Goal: Information Seeking & Learning: Check status

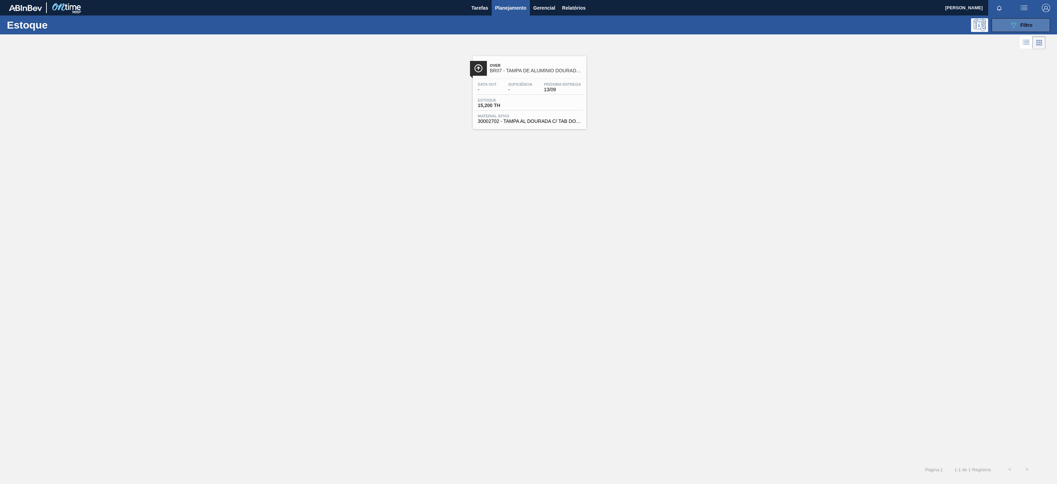
click at [1015, 19] on button "089F7B8B-B2A5-4AFE-B5C0-19BA573D28AC Filtro" at bounding box center [1020, 25] width 58 height 14
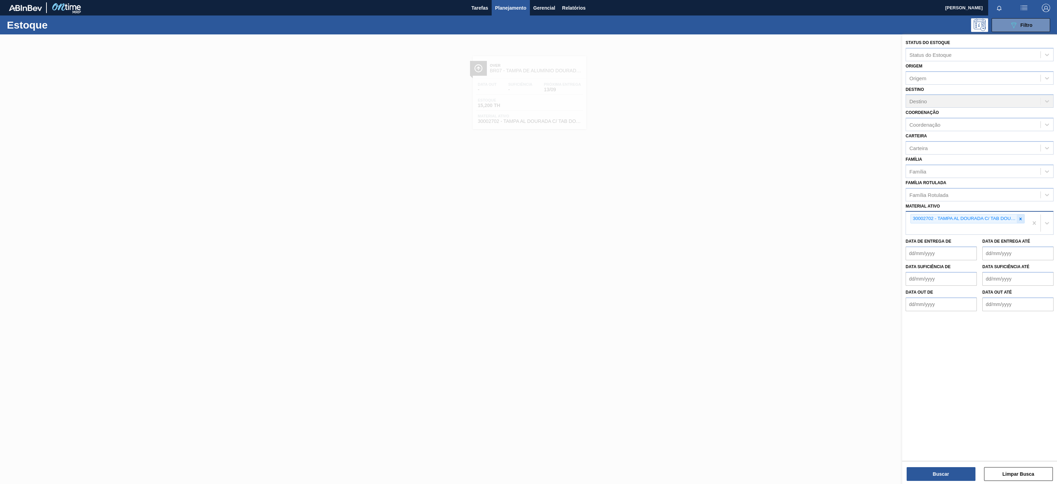
click at [1016, 222] on div at bounding box center [1020, 218] width 8 height 9
paste ativo "30003581"
type ativo "30003581"
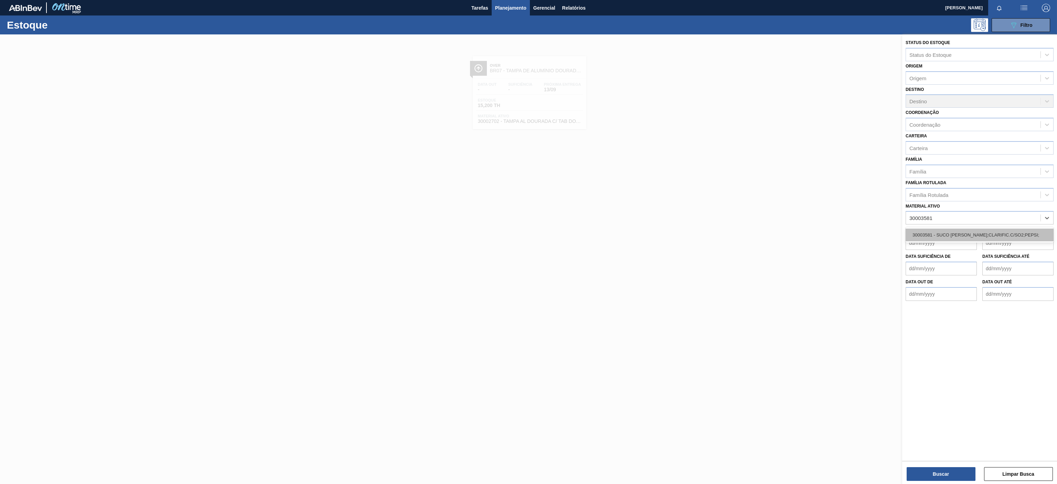
click at [965, 237] on div "30003581 - SUCO [PERSON_NAME];CLARIFIC.C/SO2;PEPSI;" at bounding box center [979, 234] width 148 height 13
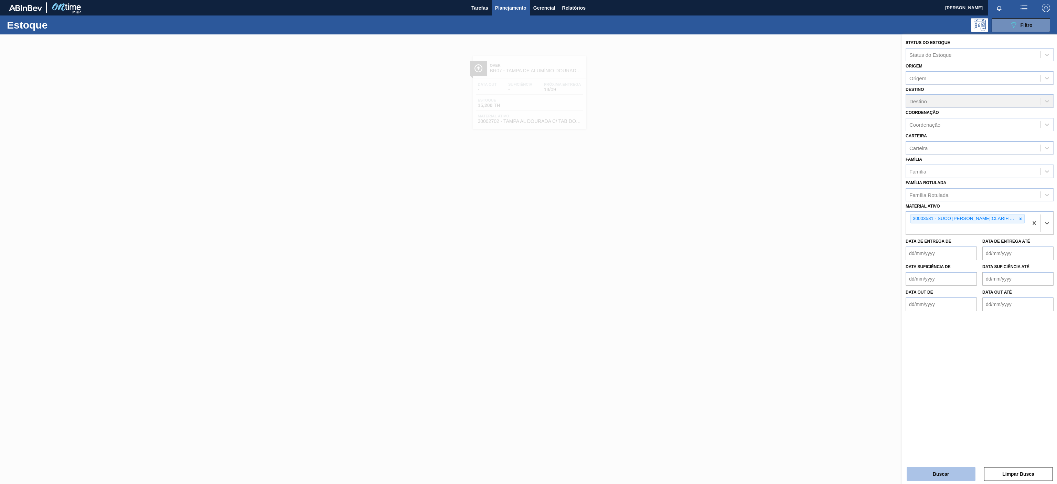
click at [929, 468] on button "Buscar" at bounding box center [940, 474] width 69 height 14
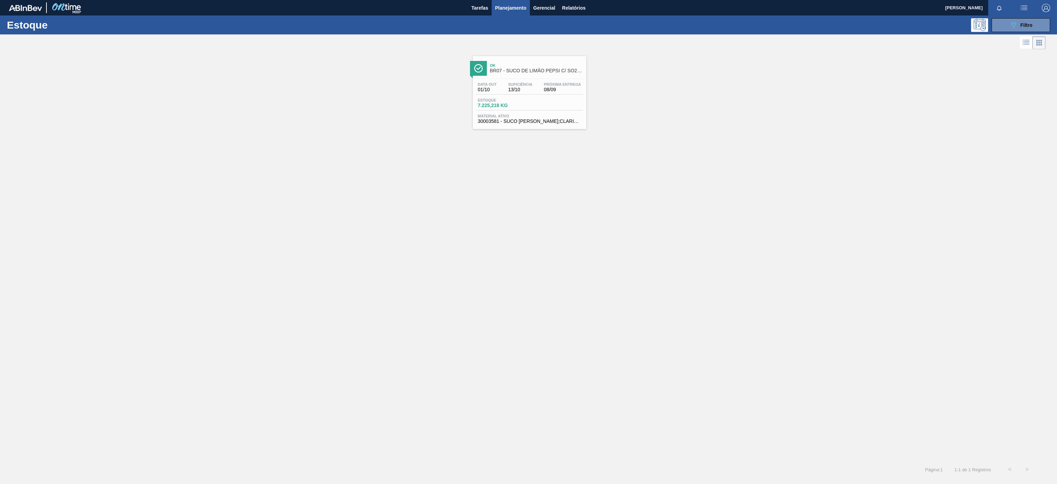
click at [518, 68] on span "BR07 - SUCO DE LIMÃO PEPSI C/ SO2 46KG" at bounding box center [536, 70] width 93 height 5
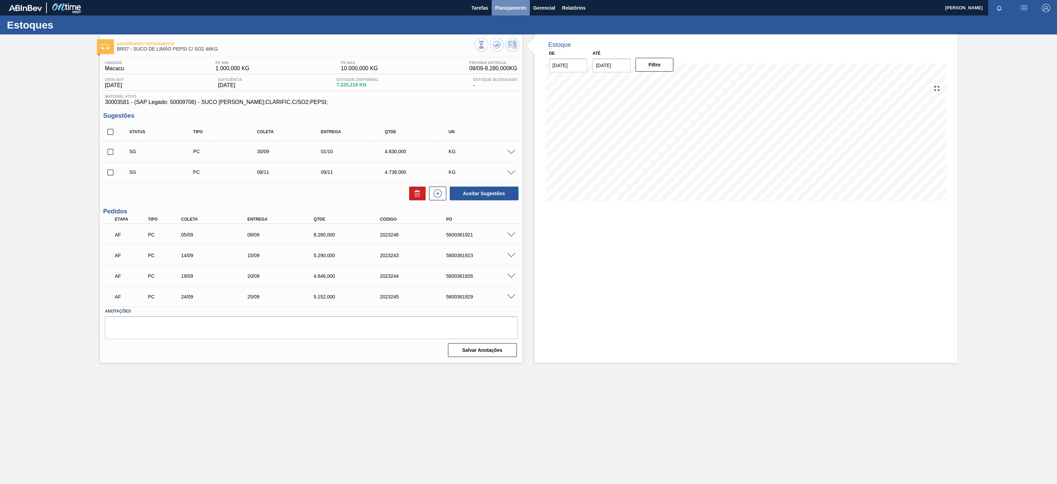
click at [526, 7] on span "Planejamento" at bounding box center [510, 8] width 31 height 8
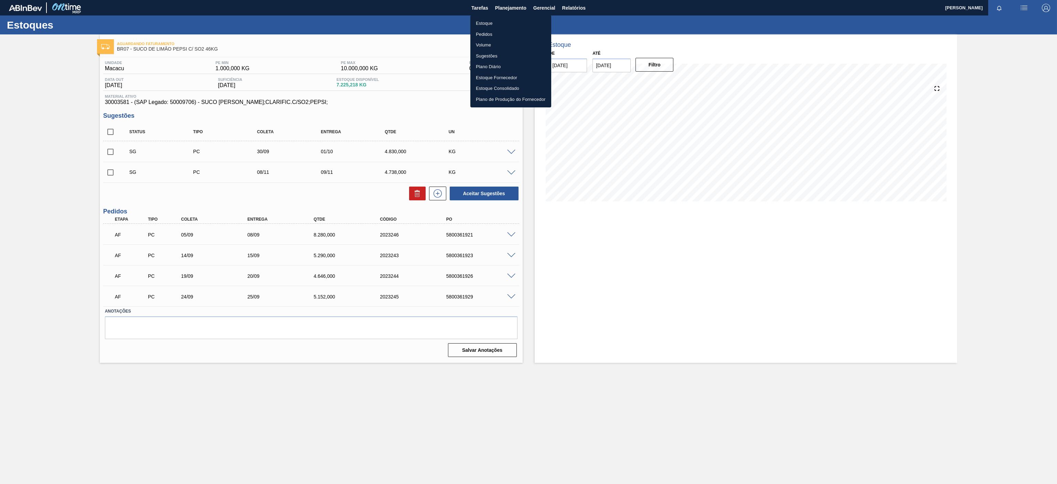
drag, startPoint x: 488, startPoint y: 17, endPoint x: 492, endPoint y: 17, distance: 3.8
click at [492, 17] on ul "Estoque Pedidos Volume Sugestões Plano Diário Estoque Fornecedor Estoque Consol…" at bounding box center [510, 61] width 81 height 92
click at [486, 26] on li "Estoque" at bounding box center [510, 23] width 81 height 11
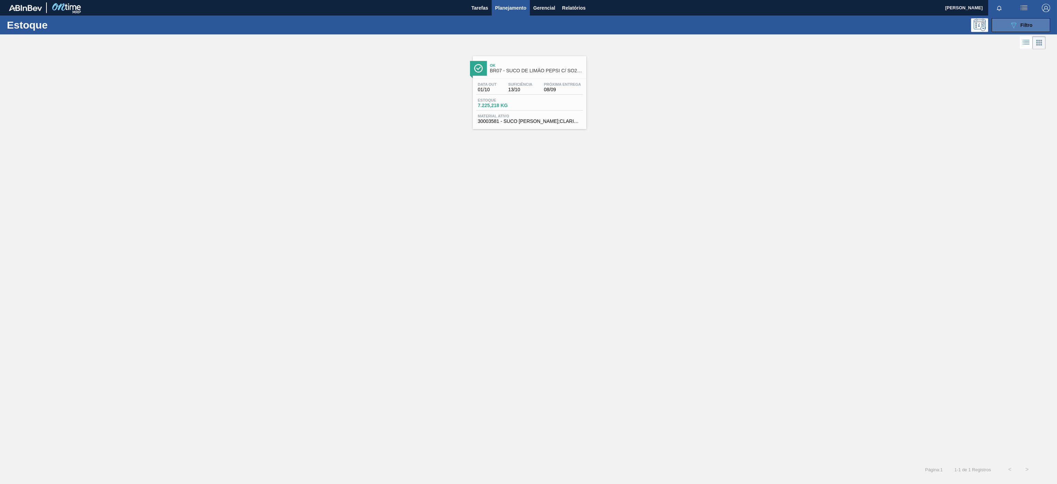
click at [1007, 28] on button "089F7B8B-B2A5-4AFE-B5C0-19BA573D28AC Filtro" at bounding box center [1020, 25] width 58 height 14
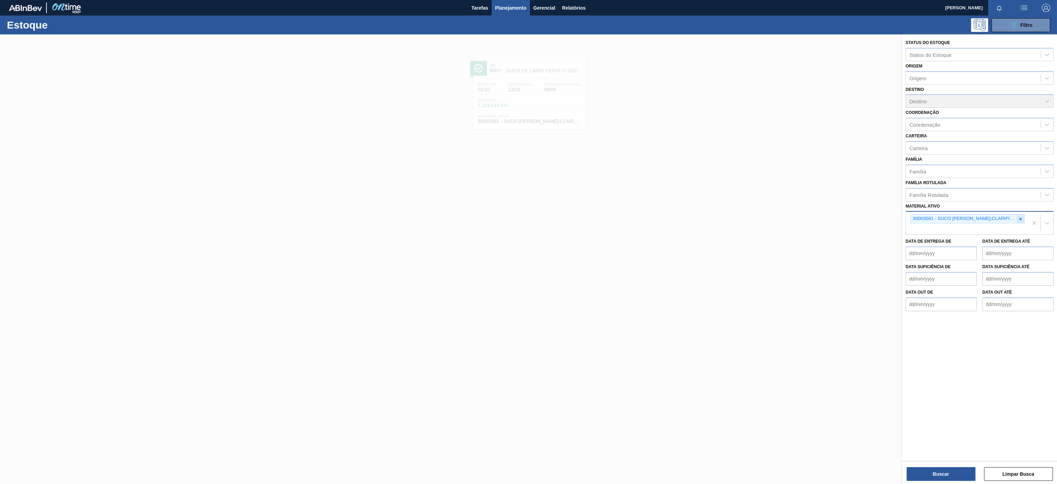
click at [1023, 218] on div at bounding box center [1020, 218] width 8 height 9
paste ativo "30009782"
type ativo "30009782"
click at [951, 239] on div "30009782 - Kit Pepsi H2OH Limoneto" at bounding box center [979, 234] width 148 height 13
click at [832, 114] on div at bounding box center [528, 276] width 1057 height 484
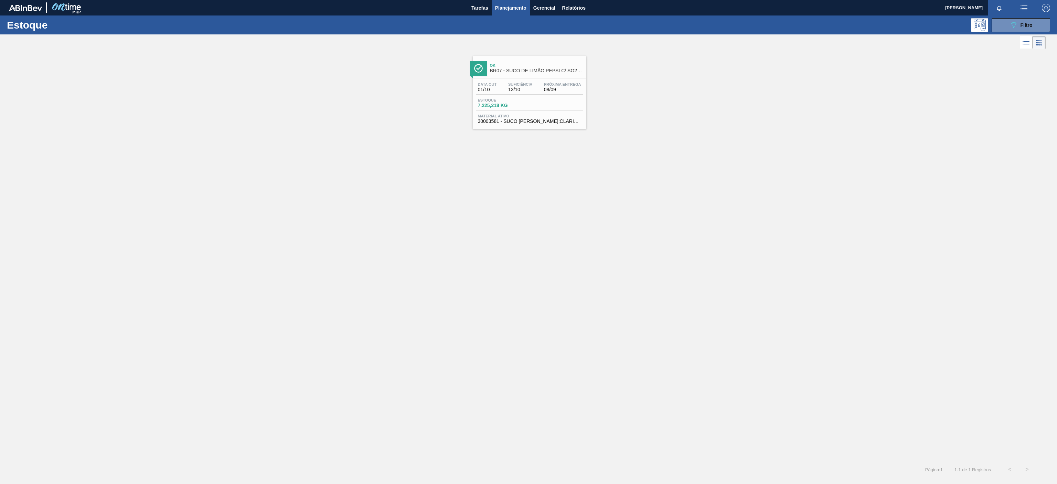
click at [1008, 14] on div at bounding box center [1000, 7] width 25 height 15
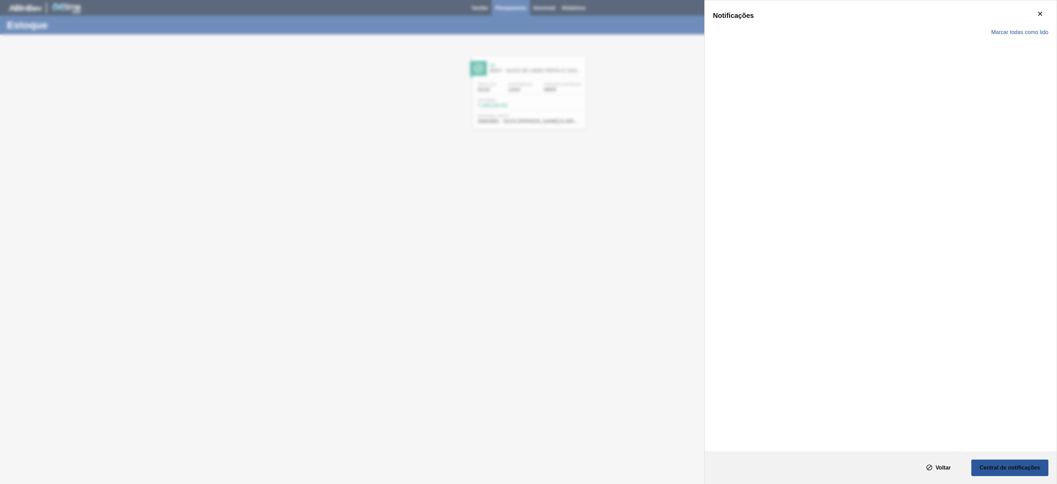
click at [1010, 19] on div "Notificações" at bounding box center [880, 16] width 335 height 14
click at [1037, 17] on icon "botão de ícone" at bounding box center [1040, 14] width 8 height 8
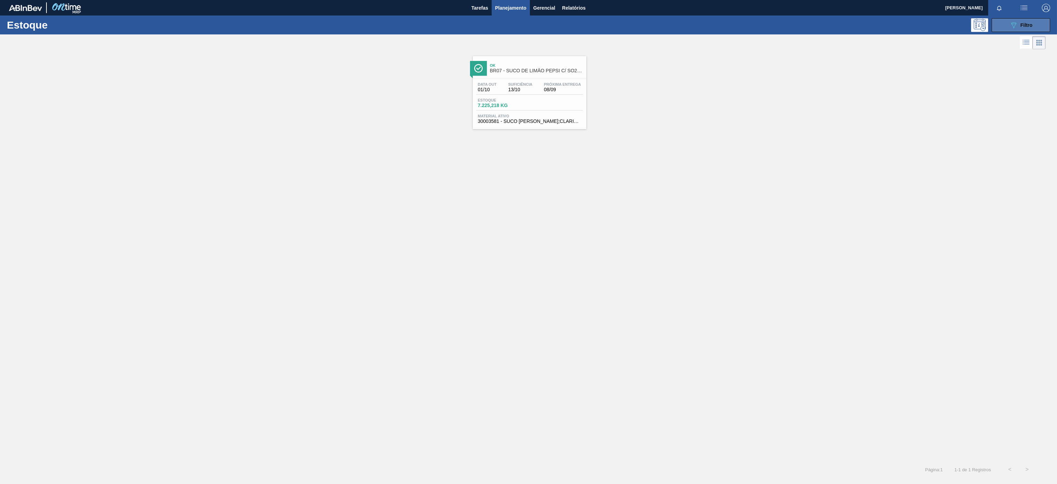
click at [1017, 30] on button "089F7B8B-B2A5-4AFE-B5C0-19BA573D28AC Filtro" at bounding box center [1020, 25] width 58 height 14
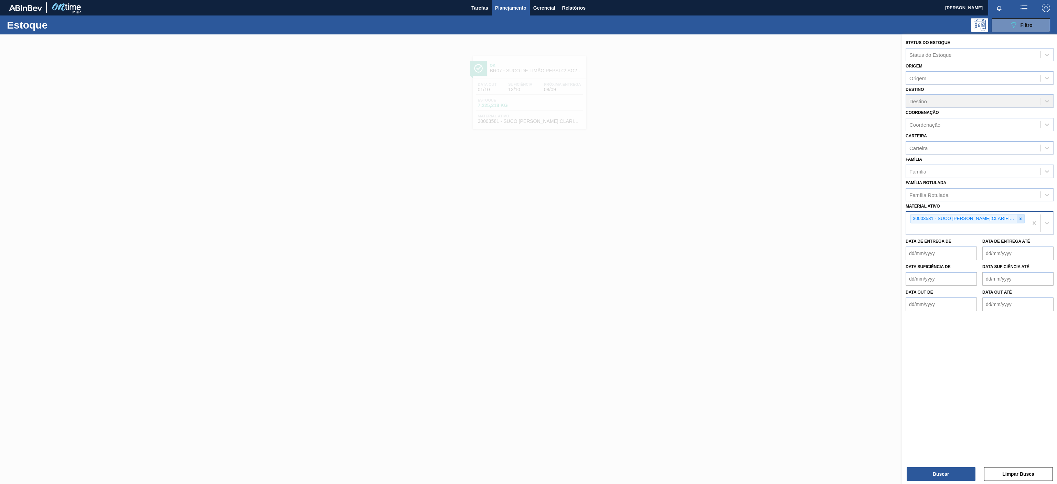
click at [1022, 221] on icon at bounding box center [1020, 218] width 5 height 5
paste ativo "30009782"
type ativo "30009782"
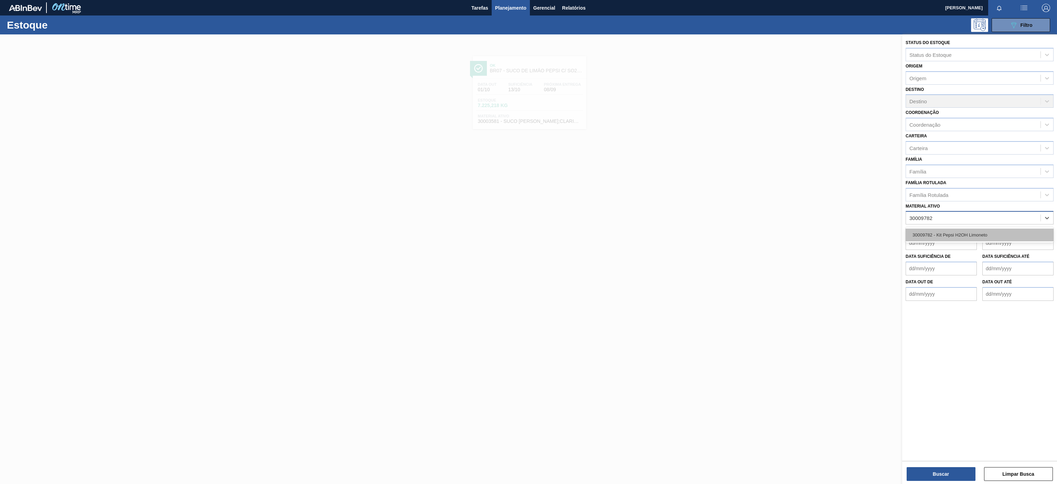
click at [987, 233] on div "30009782 - Kit Pepsi H2OH Limoneto" at bounding box center [979, 234] width 148 height 13
click at [920, 475] on button "Buscar" at bounding box center [940, 474] width 69 height 14
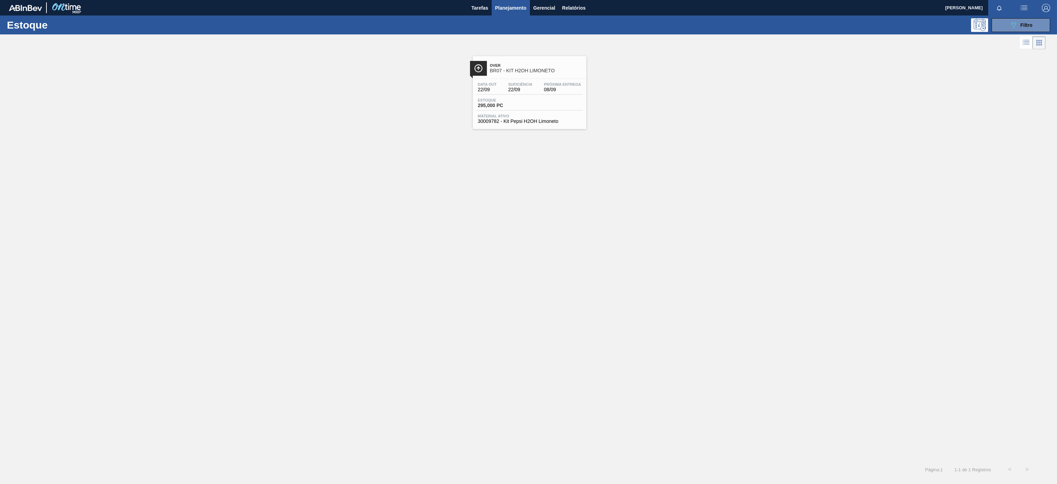
click at [529, 73] on span "BR07 - KIT H2OH LIMONETO" at bounding box center [536, 70] width 93 height 5
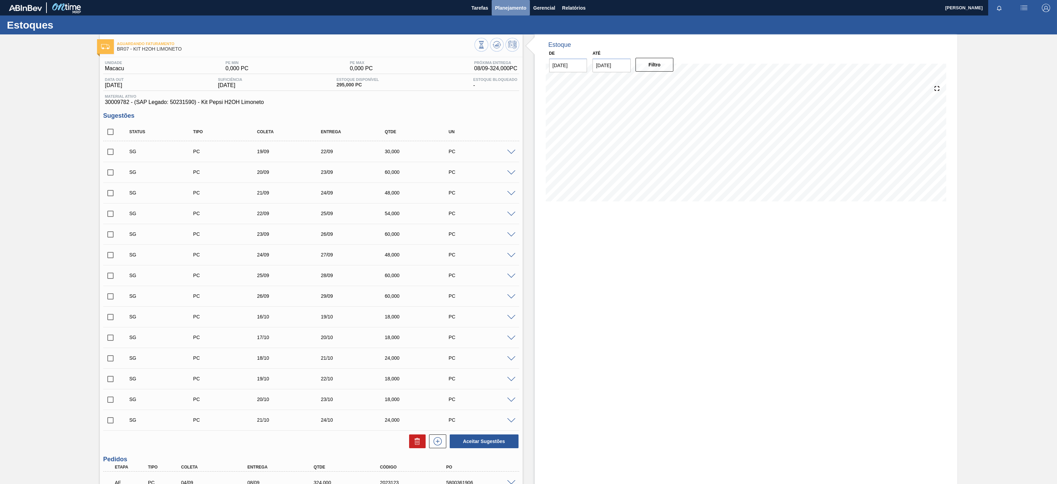
click at [515, 11] on span "Planejamento" at bounding box center [510, 8] width 31 height 8
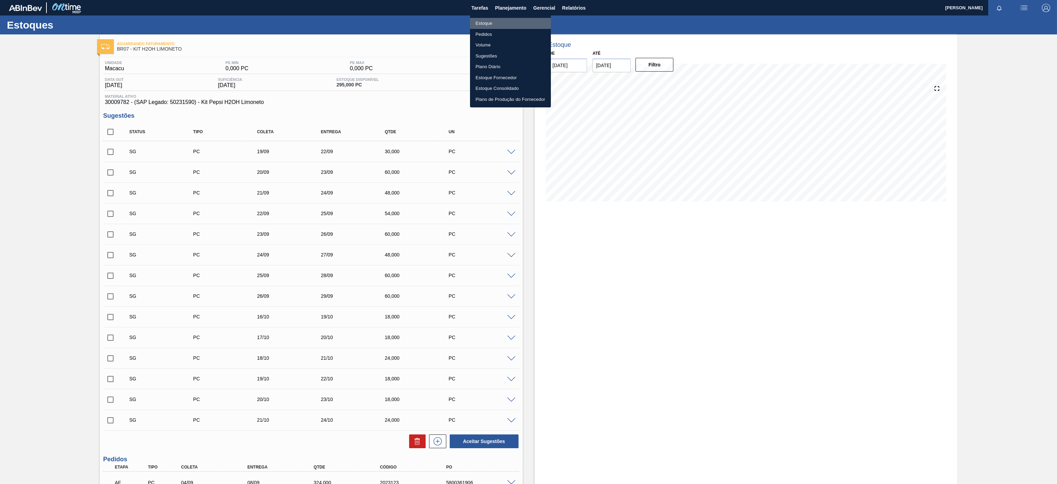
drag, startPoint x: 486, startPoint y: 17, endPoint x: 575, endPoint y: 38, distance: 92.1
click at [486, 19] on li "Estoque" at bounding box center [510, 23] width 81 height 11
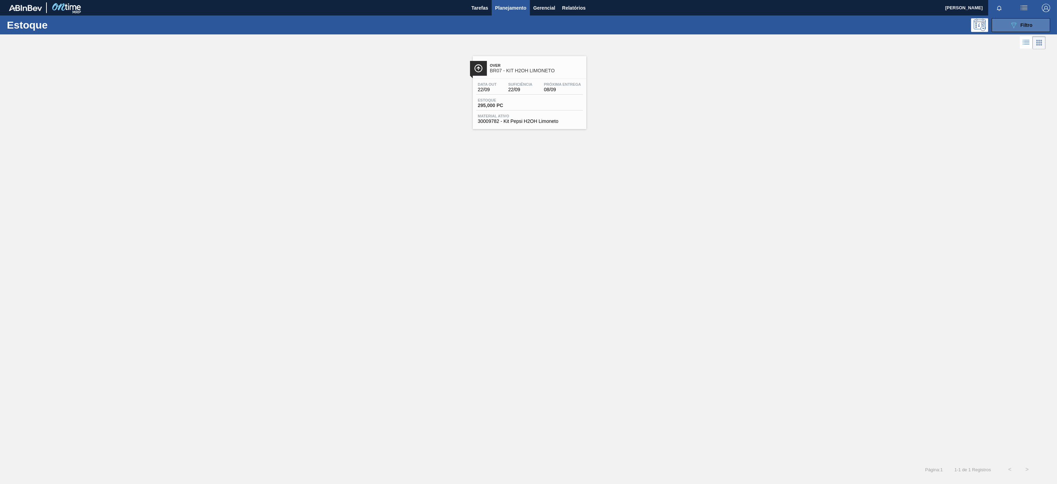
click at [1018, 30] on button "089F7B8B-B2A5-4AFE-B5C0-19BA573D28AC Filtro" at bounding box center [1020, 25] width 58 height 14
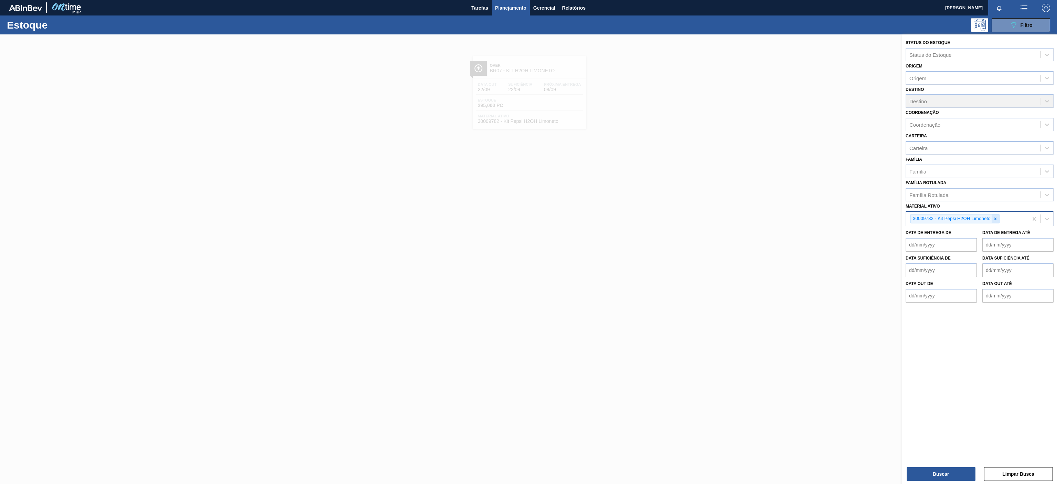
click at [997, 220] on icon at bounding box center [995, 218] width 5 height 5
paste ativo "30034490"
type ativo "30034490"
click at [978, 241] on div "30034490 - PREFORMA 13,7G CRISTAL 60% REC" at bounding box center [979, 234] width 148 height 13
click at [939, 469] on button "Buscar" at bounding box center [940, 474] width 69 height 14
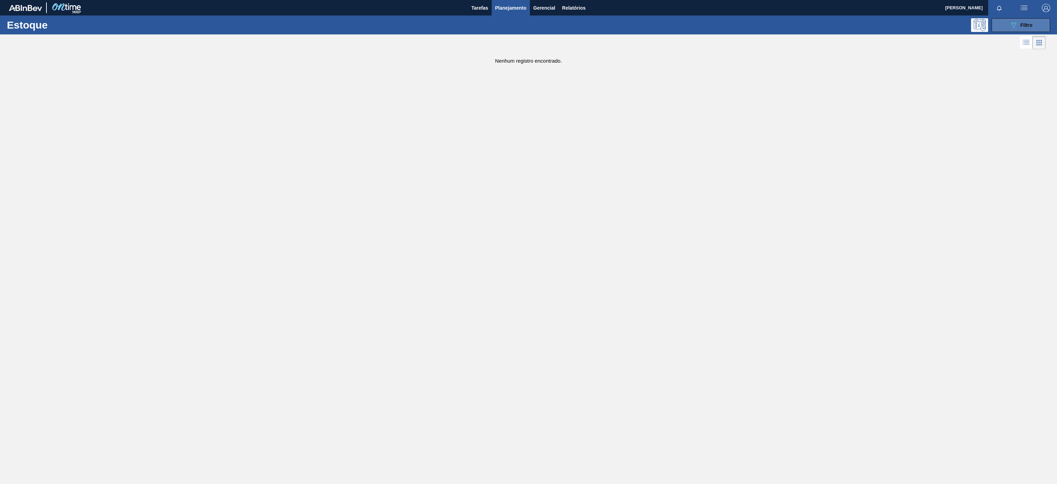
click at [1044, 24] on button "089F7B8B-B2A5-4AFE-B5C0-19BA573D28AC Filtro" at bounding box center [1020, 25] width 58 height 14
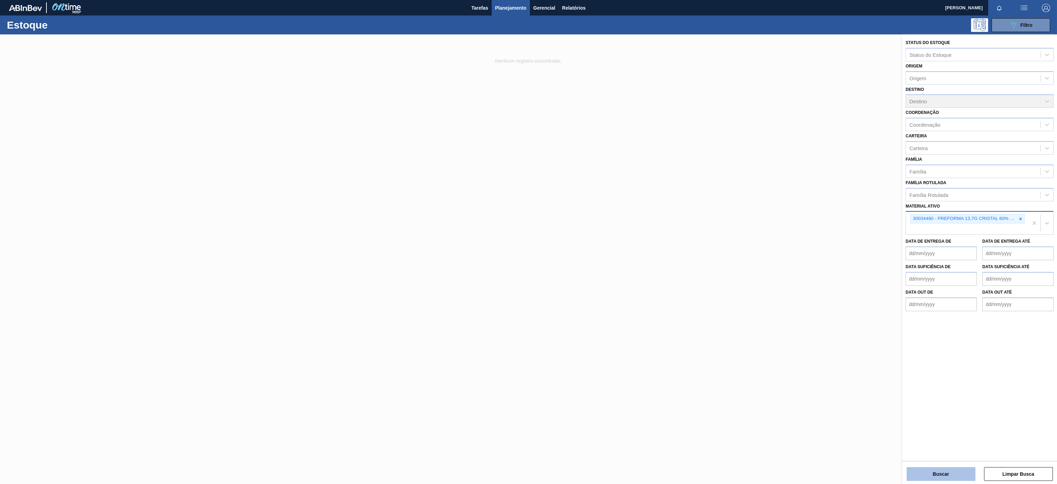
click at [920, 476] on button "Buscar" at bounding box center [940, 474] width 69 height 14
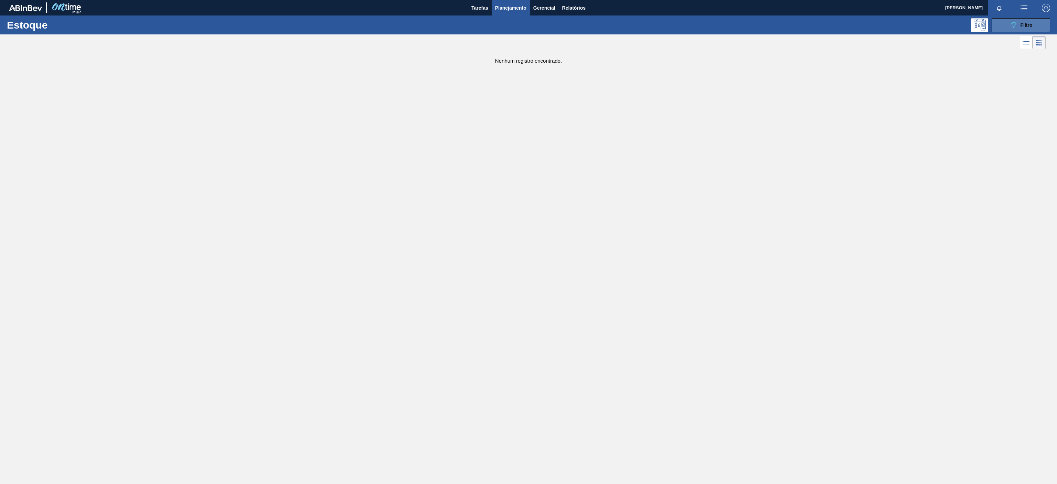
click at [1037, 31] on button "089F7B8B-B2A5-4AFE-B5C0-19BA573D28AC Filtro" at bounding box center [1020, 25] width 58 height 14
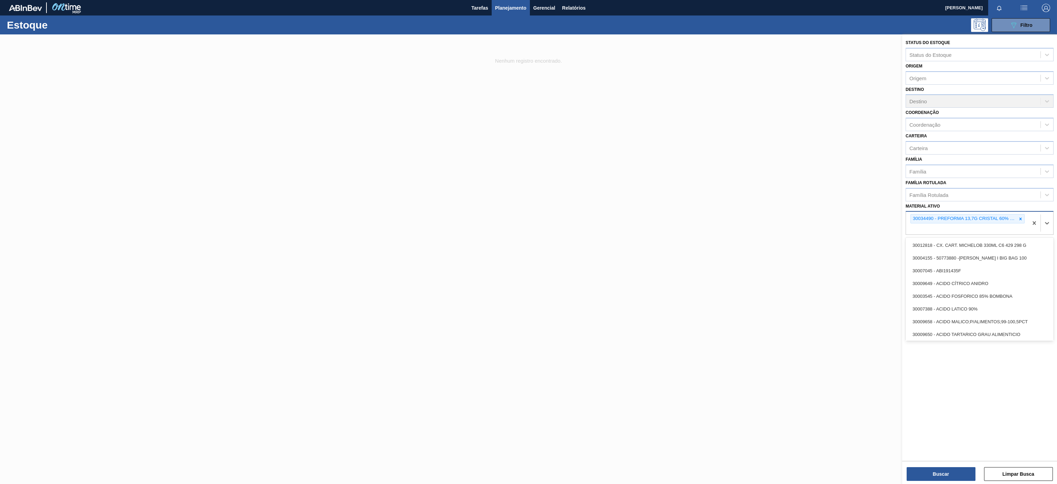
click at [1016, 225] on div "30034490 - PREFORMA 13,7G CRISTAL 60% REC" at bounding box center [967, 223] width 122 height 23
click at [1017, 217] on div "30034490 - PREFORMA 13,7G CRISTAL 60% REC" at bounding box center [967, 218] width 114 height 9
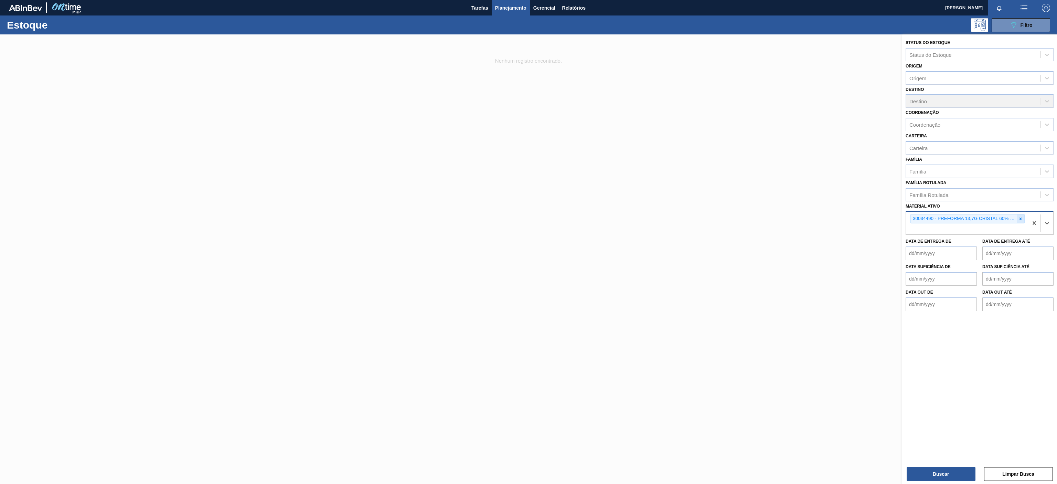
click at [1018, 218] on icon at bounding box center [1020, 218] width 5 height 5
paste ativo "30012508"
type ativo "30012508"
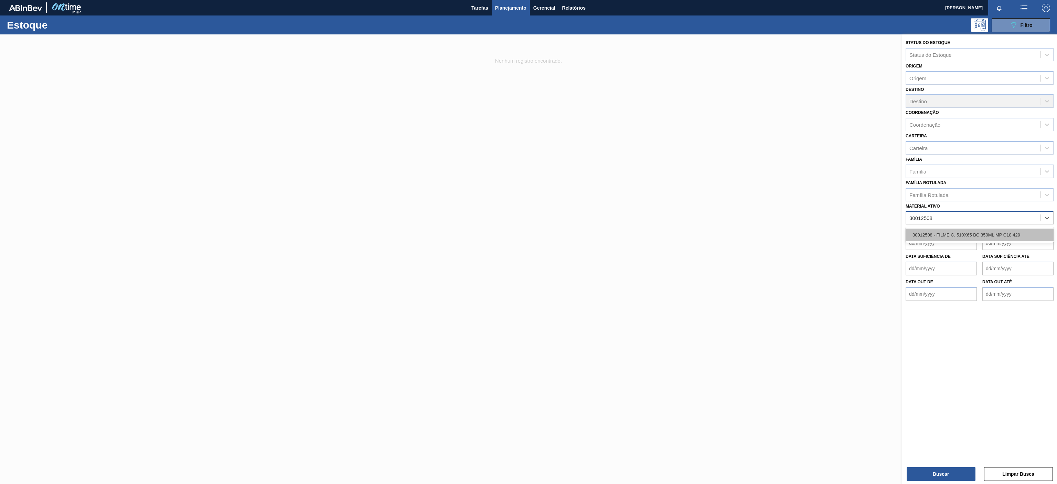
click at [999, 240] on div "30012508 - FILME C. 510X65 BC 350ML MP C18 429" at bounding box center [979, 234] width 148 height 13
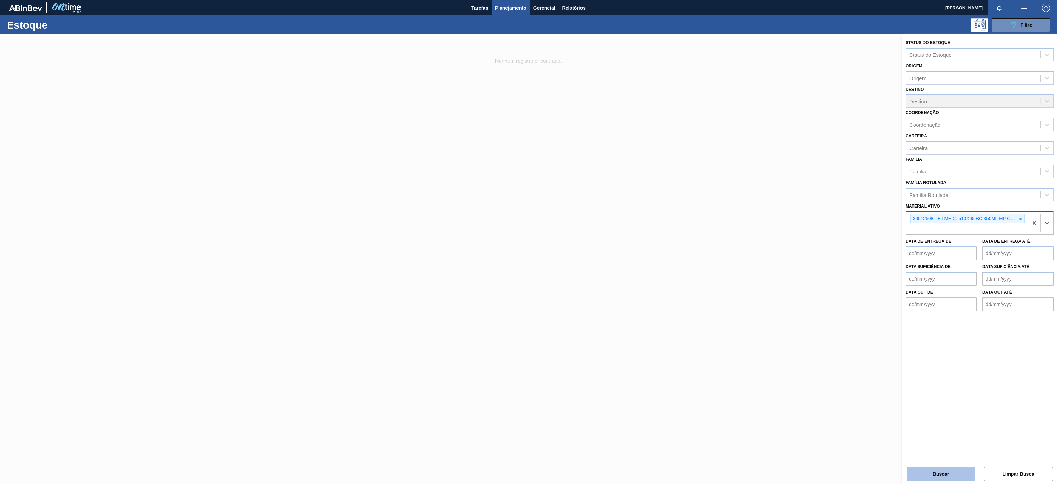
click at [940, 474] on button "Buscar" at bounding box center [940, 474] width 69 height 14
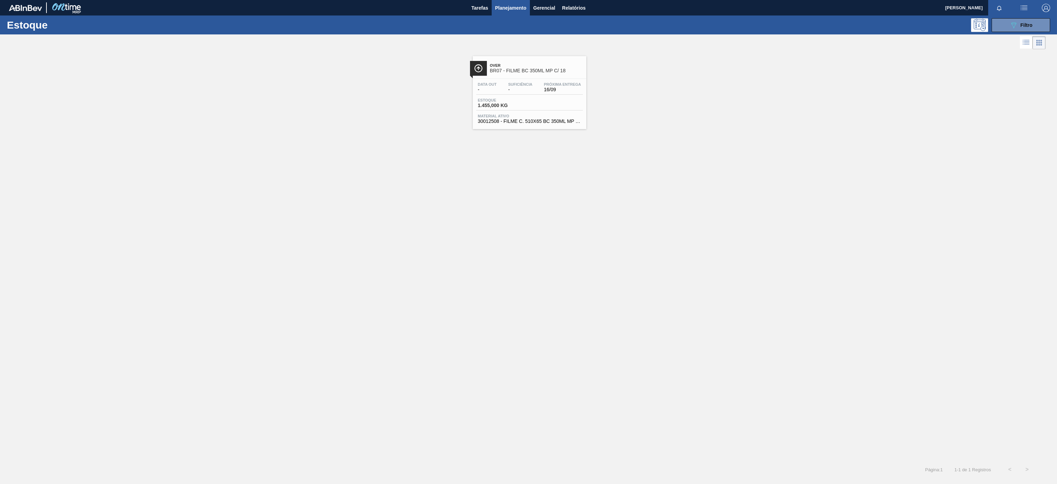
click at [548, 71] on span "BR07 - FILME BC 350ML MP C/ 18" at bounding box center [536, 70] width 93 height 5
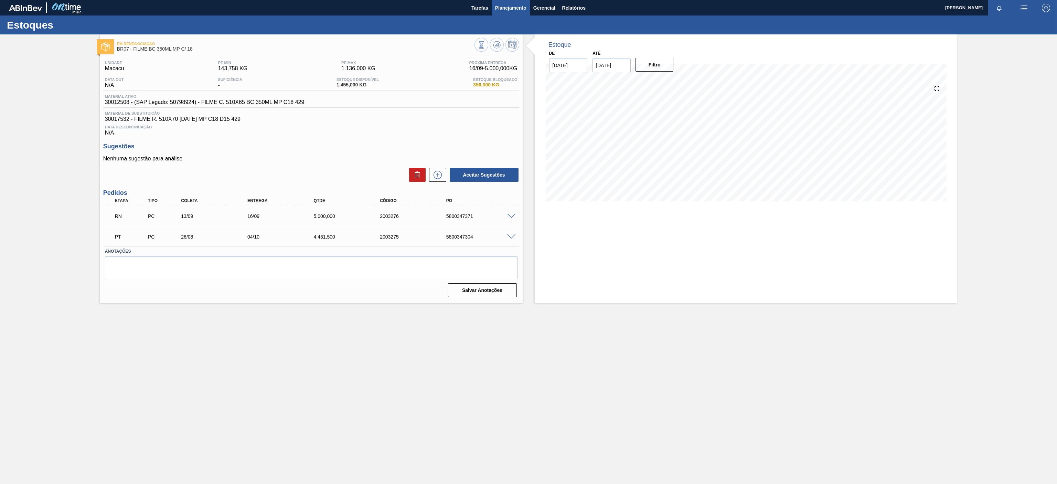
click at [518, 4] on span "Planejamento" at bounding box center [510, 8] width 31 height 8
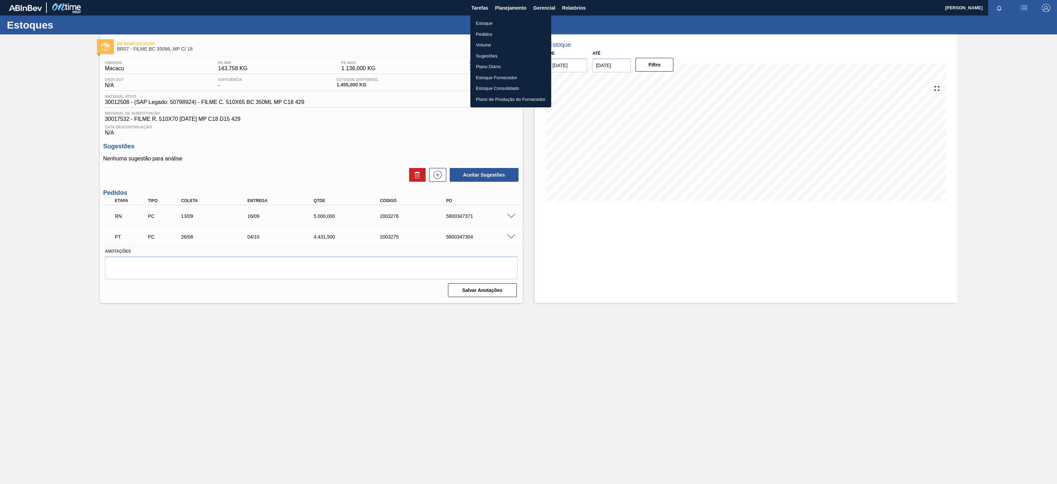
click at [486, 24] on li "Estoque" at bounding box center [510, 23] width 81 height 11
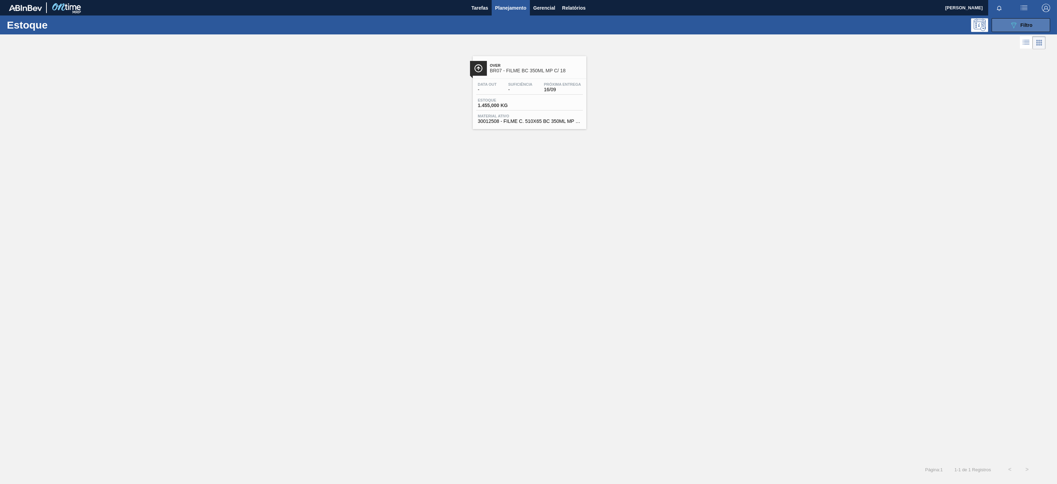
click at [1022, 28] on div "089F7B8B-B2A5-4AFE-B5C0-19BA573D28AC Filtro" at bounding box center [1020, 25] width 23 height 8
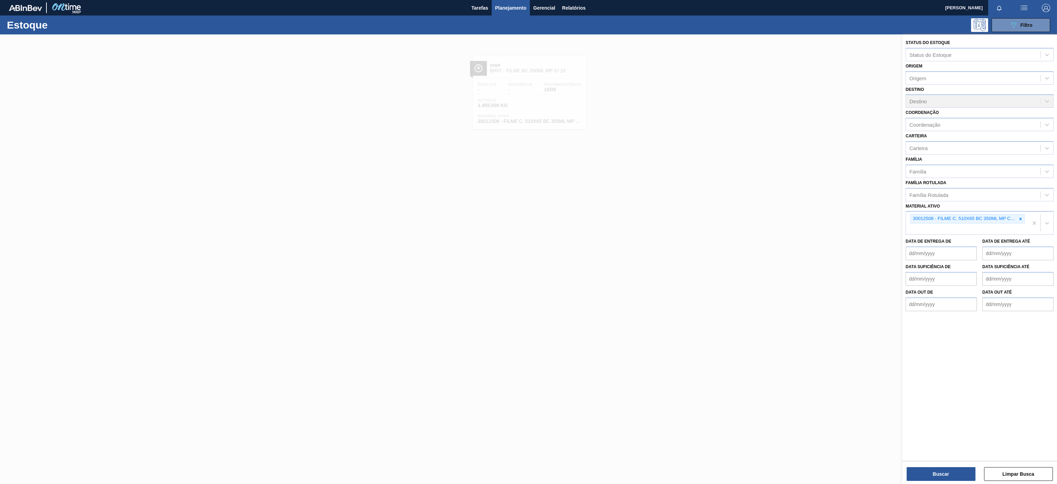
drag, startPoint x: 558, startPoint y: 287, endPoint x: 525, endPoint y: 125, distance: 164.7
click at [561, 287] on div at bounding box center [528, 276] width 1057 height 484
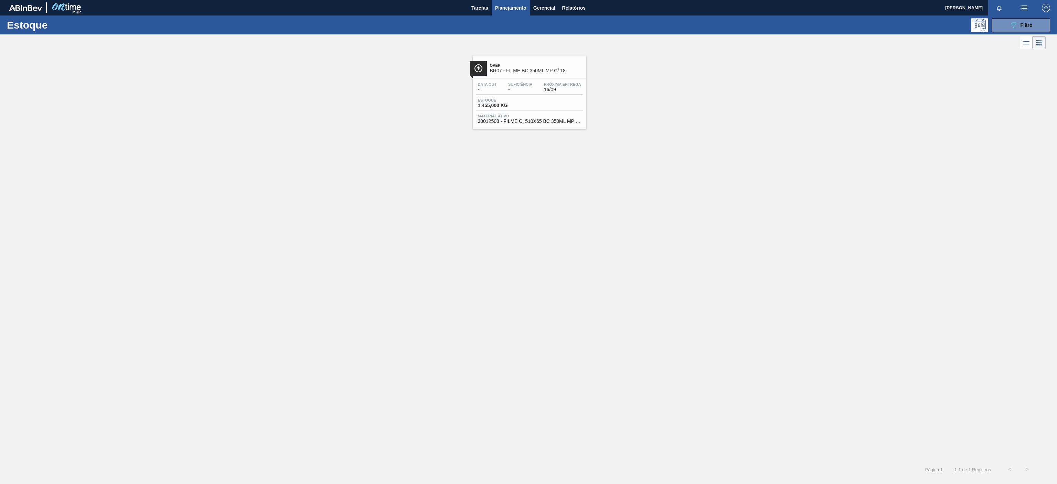
click at [530, 67] on span "Over" at bounding box center [536, 65] width 93 height 4
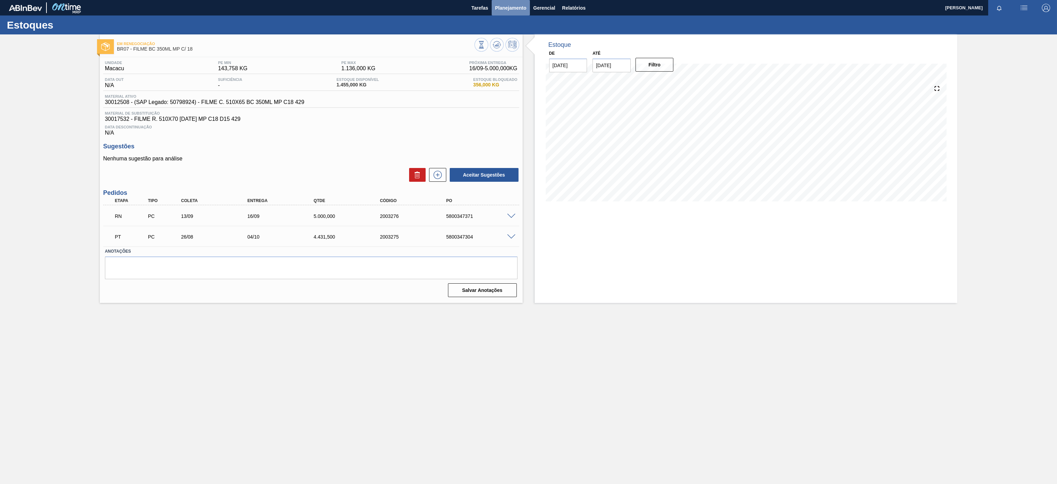
click at [512, 6] on span "Planejamento" at bounding box center [510, 8] width 31 height 8
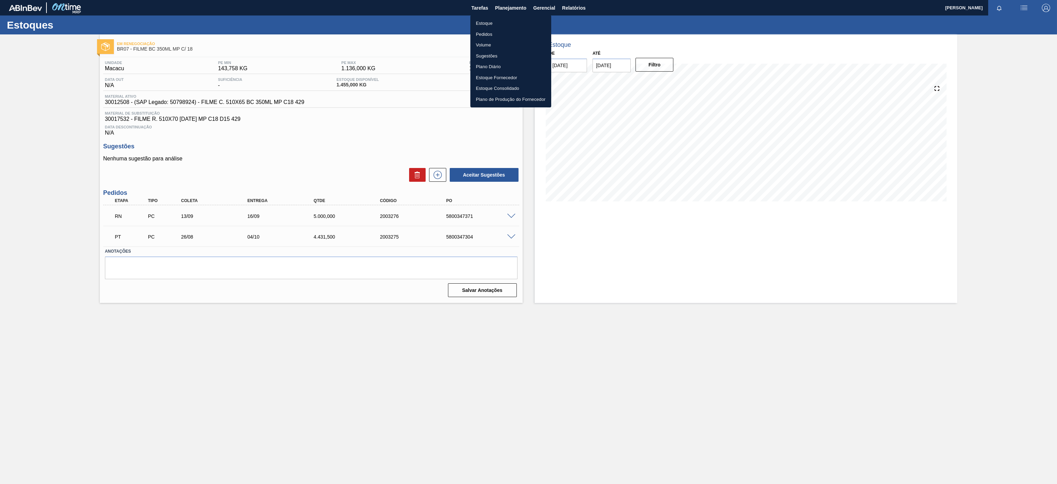
click at [482, 20] on li "Estoque" at bounding box center [510, 23] width 81 height 11
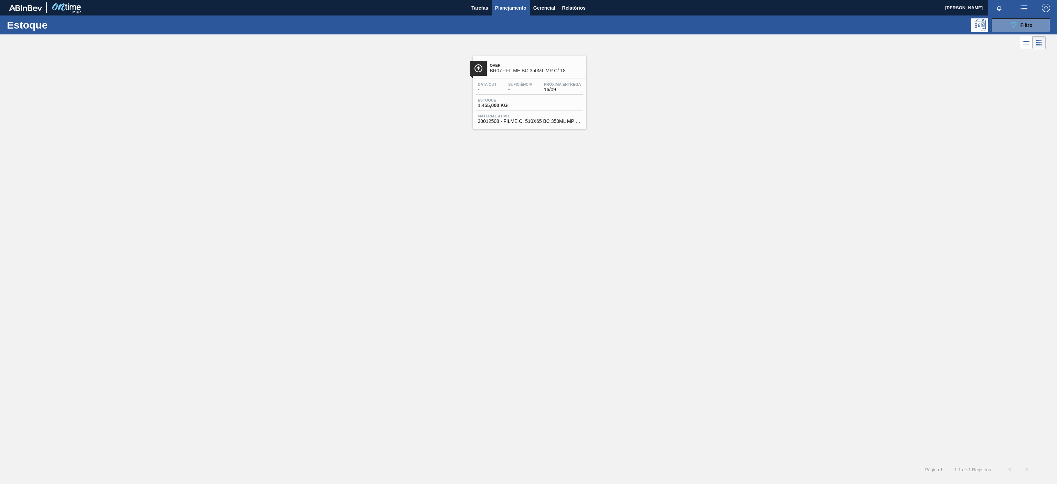
click at [1014, 35] on div at bounding box center [522, 42] width 1045 height 17
click at [1010, 25] on icon "089F7B8B-B2A5-4AFE-B5C0-19BA573D28AC" at bounding box center [1013, 25] width 8 height 8
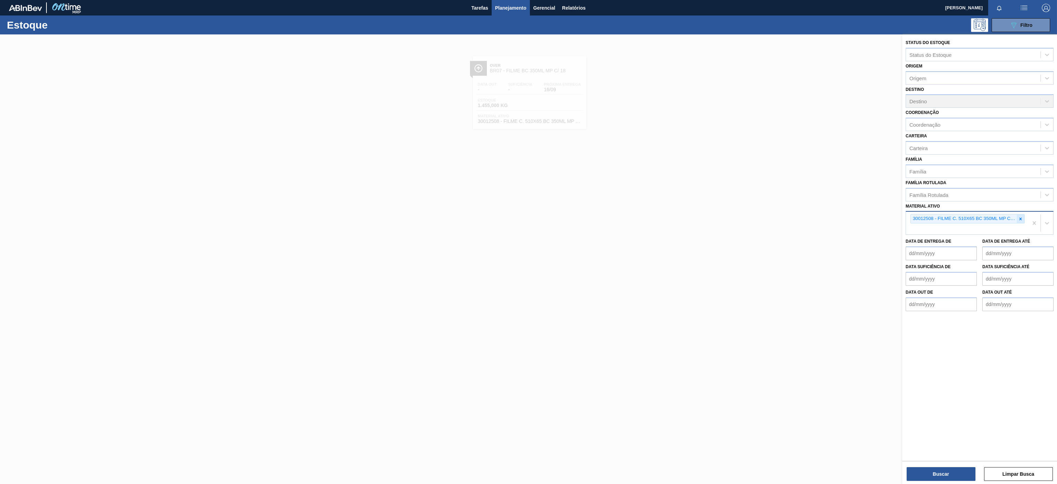
click at [1020, 218] on icon at bounding box center [1020, 218] width 2 height 2
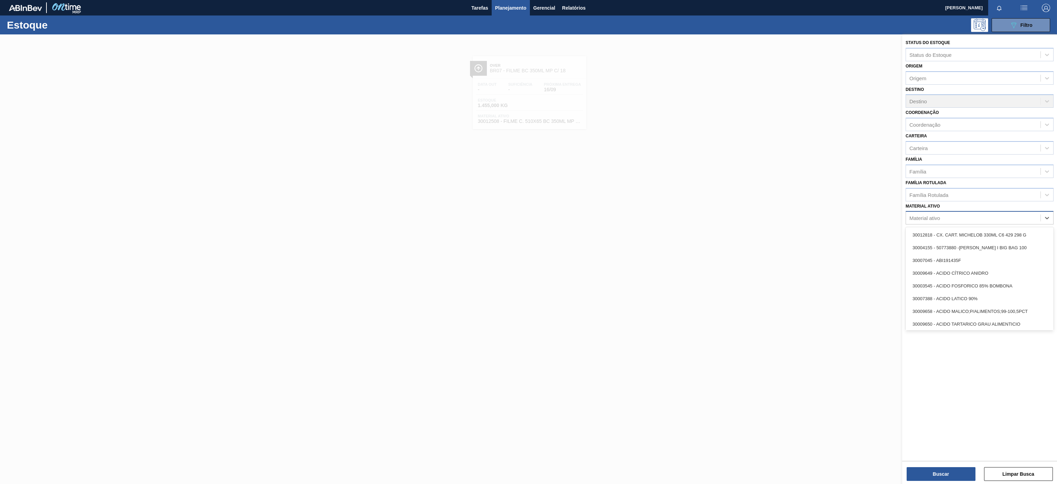
click at [943, 220] on div "Material ativo" at bounding box center [973, 218] width 134 height 10
click at [938, 217] on div "Material ativo" at bounding box center [924, 218] width 31 height 6
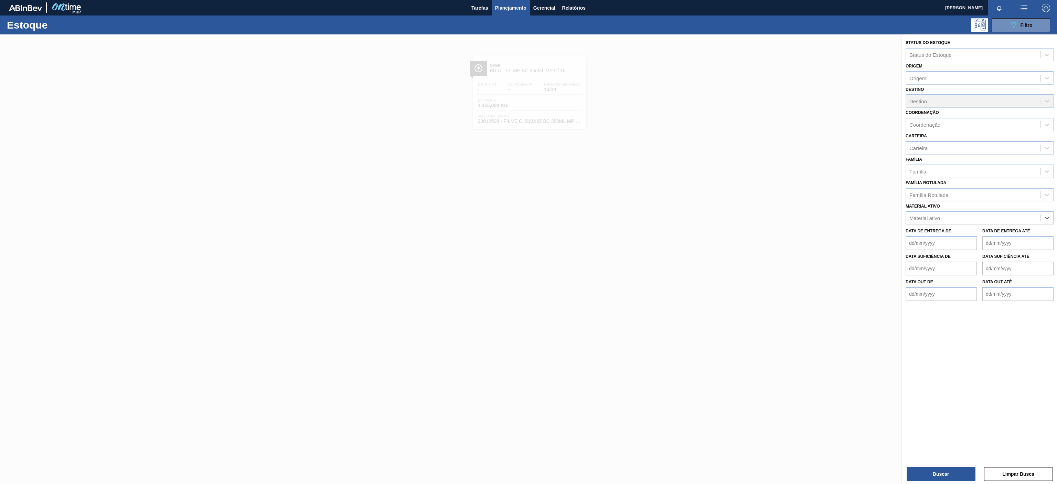
paste ativo "30012506"
type ativo "30012506"
click at [942, 235] on div "30012506 - FILME C. 510X65 AP 350ML MP C18 429" at bounding box center [979, 234] width 148 height 13
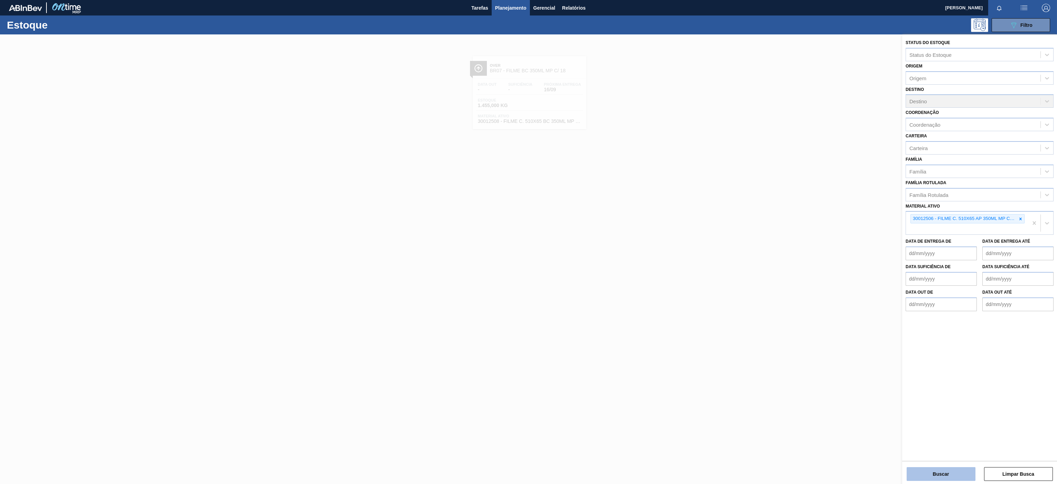
click at [965, 472] on button "Buscar" at bounding box center [940, 474] width 69 height 14
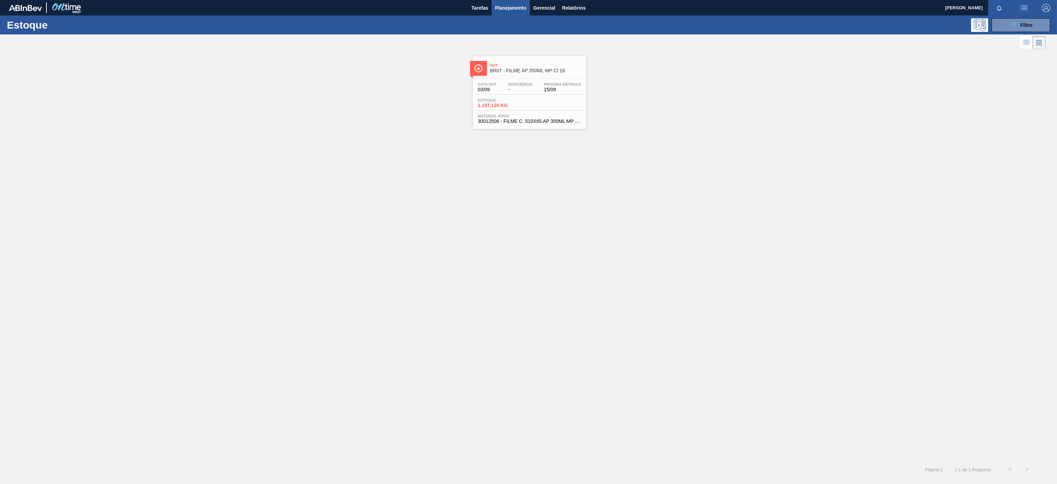
click at [548, 86] on span "Próxima Entrega" at bounding box center [562, 84] width 37 height 4
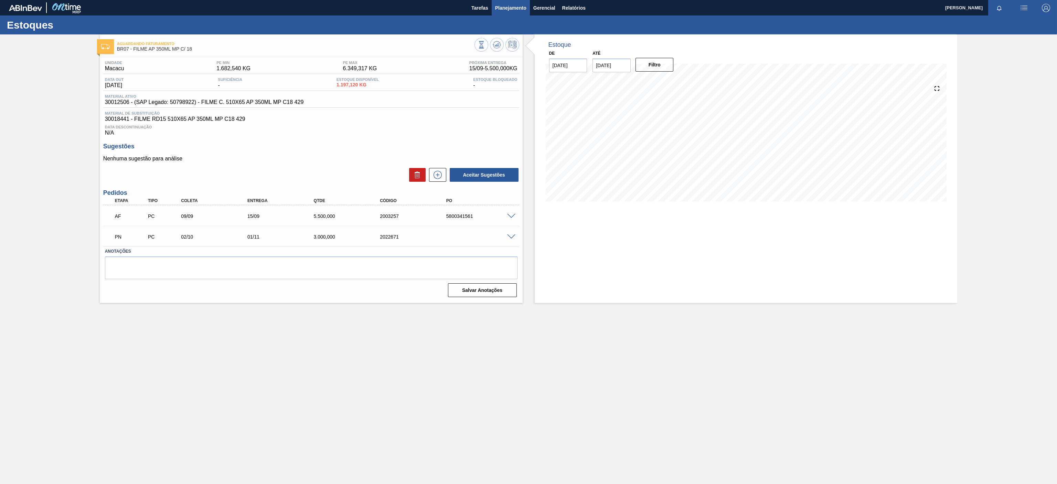
click at [514, 10] on span "Planejamento" at bounding box center [510, 8] width 31 height 8
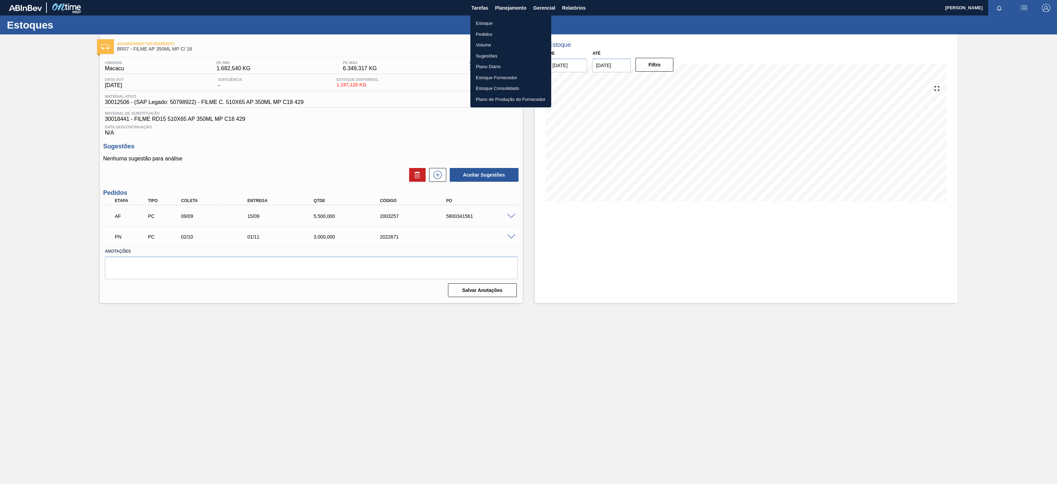
click at [506, 18] on li "Estoque" at bounding box center [510, 23] width 81 height 11
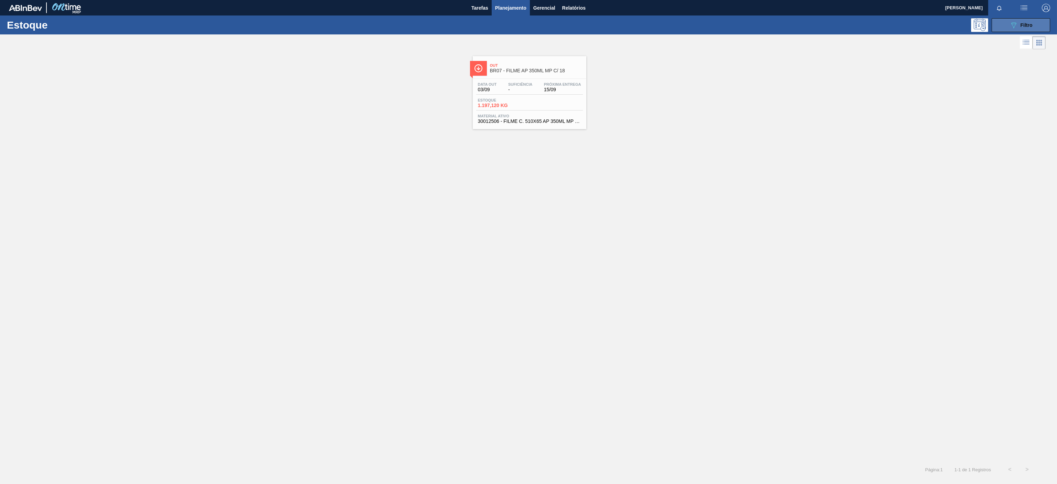
click at [1025, 31] on button "089F7B8B-B2A5-4AFE-B5C0-19BA573D28AC Filtro" at bounding box center [1020, 25] width 58 height 14
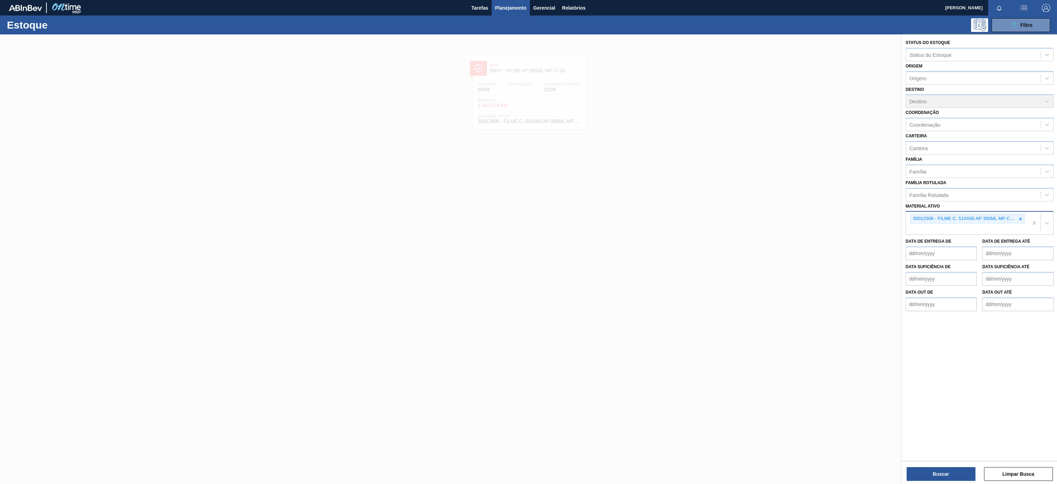
click at [1015, 223] on div "30012506 - FILME C. 510X65 AP 350ML MP C18 429" at bounding box center [963, 218] width 106 height 9
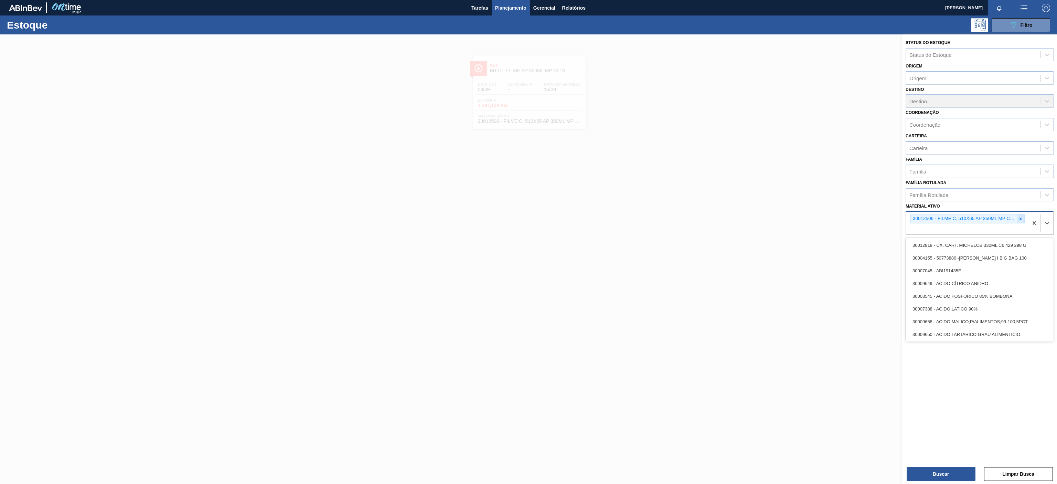
click at [1023, 222] on div at bounding box center [1020, 218] width 8 height 9
paste ativo "30002876"
type ativo "30002876"
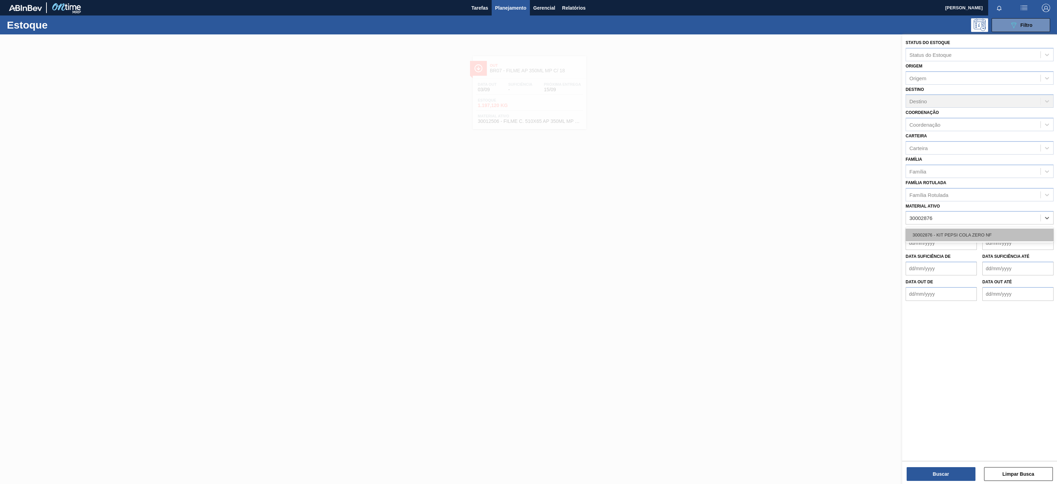
click at [974, 237] on div "30002876 - KIT PEPSI COLA ZERO NF" at bounding box center [979, 234] width 148 height 13
click at [955, 468] on button "Buscar" at bounding box center [940, 474] width 69 height 14
